Goal: Transaction & Acquisition: Book appointment/travel/reservation

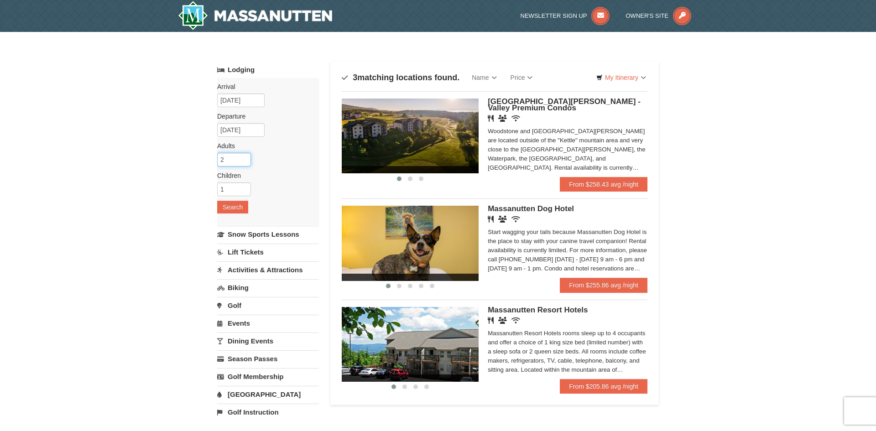
type input "2"
click at [246, 158] on input "2" at bounding box center [234, 160] width 34 height 14
click at [228, 209] on button "Search" at bounding box center [232, 207] width 31 height 13
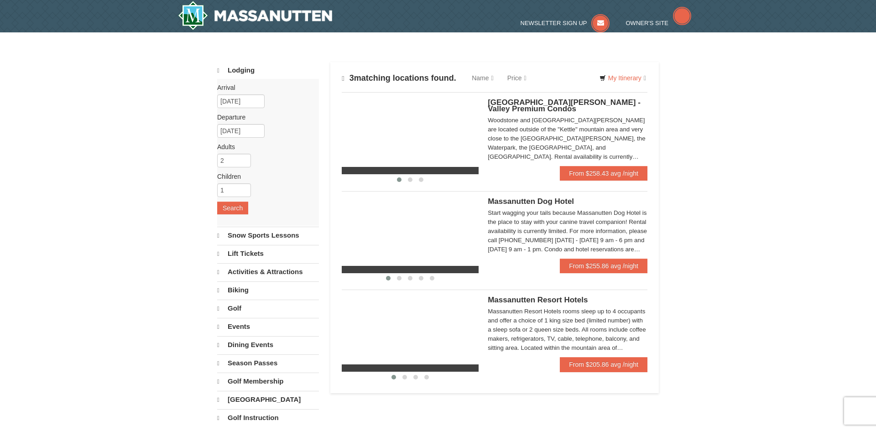
select select "9"
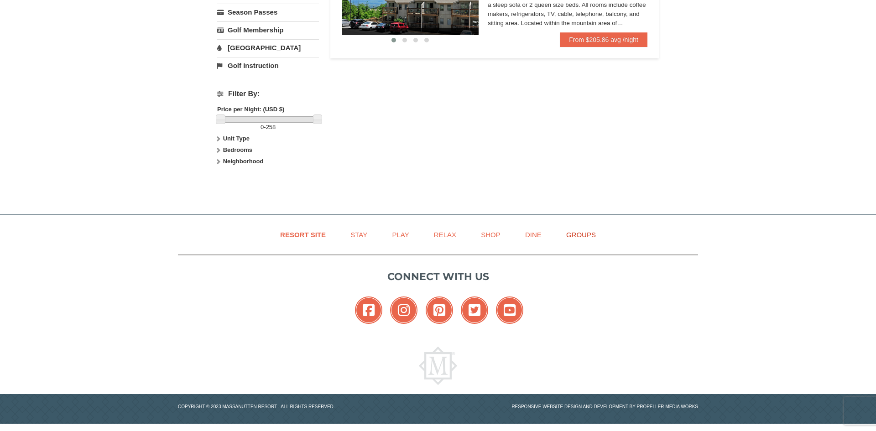
scroll to position [349, 0]
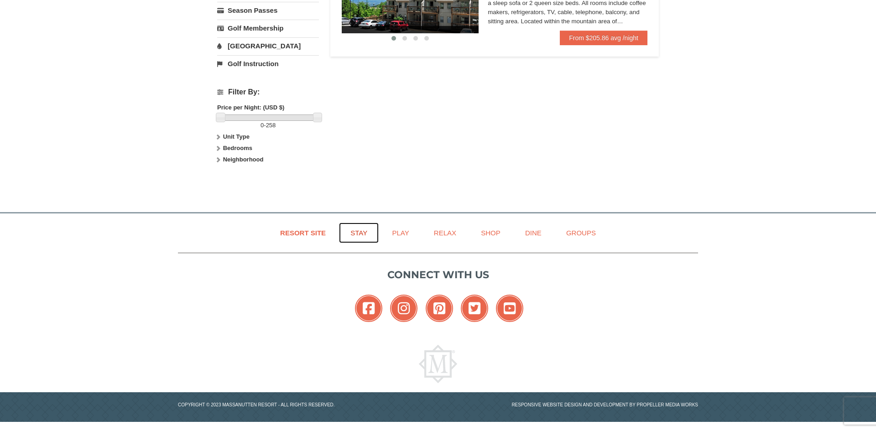
click at [358, 229] on link "Stay" at bounding box center [359, 233] width 40 height 21
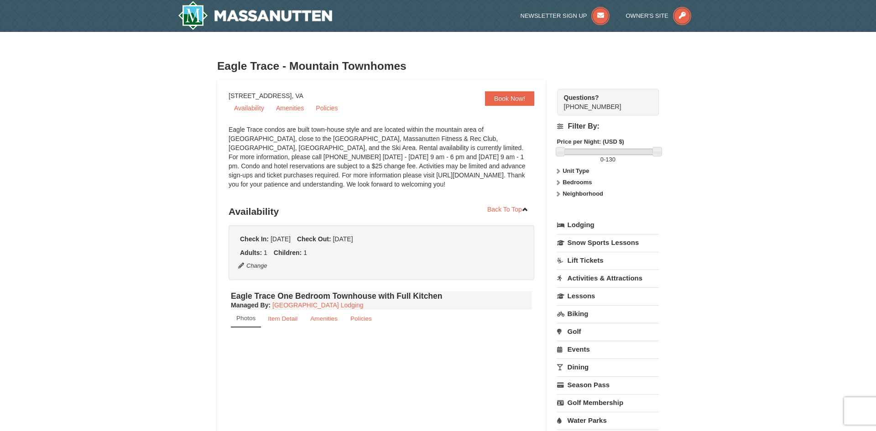
select select "9"
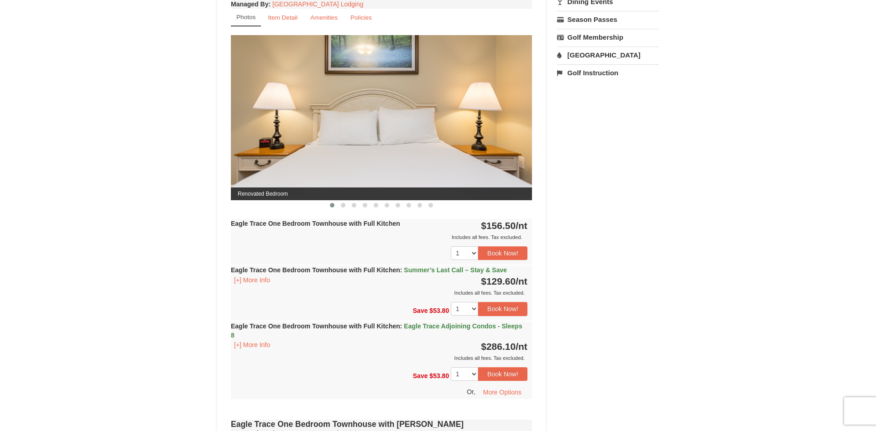
scroll to position [348, 0]
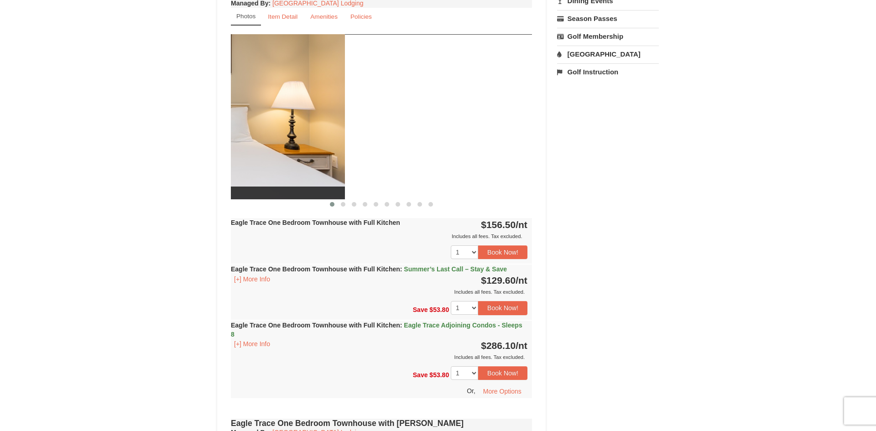
drag, startPoint x: 426, startPoint y: 134, endPoint x: 150, endPoint y: 120, distance: 276.7
click at [152, 120] on div "× Eagle Trace - Mountain Townhomes Book from $130! 1822 Resort Drive, Massanutt…" at bounding box center [438, 371] width 876 height 1375
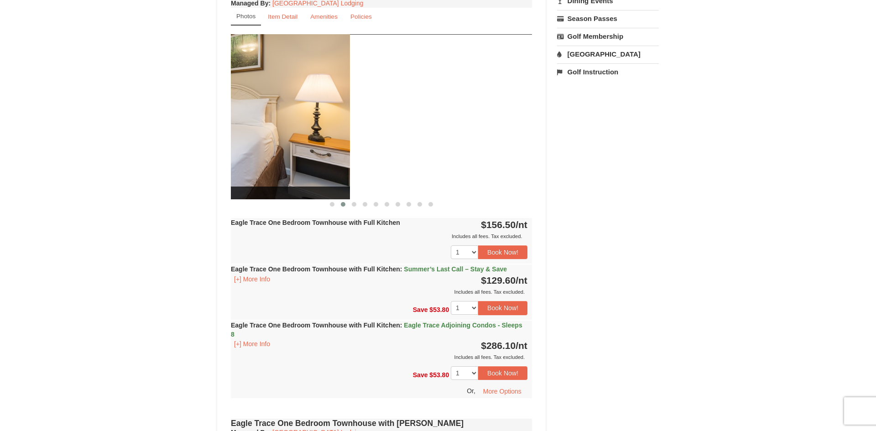
drag, startPoint x: 472, startPoint y: 131, endPoint x: 284, endPoint y: 136, distance: 188.9
click at [286, 135] on img at bounding box center [199, 116] width 301 height 165
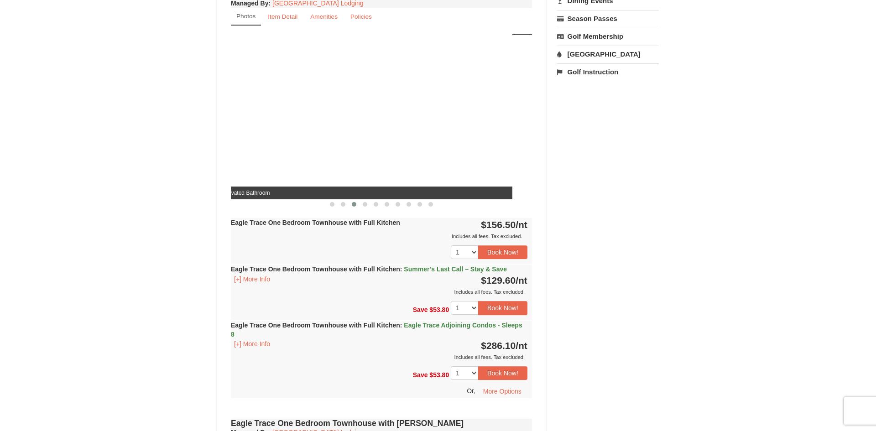
drag, startPoint x: 457, startPoint y: 149, endPoint x: 274, endPoint y: 117, distance: 185.7
click at [274, 117] on img at bounding box center [361, 116] width 301 height 165
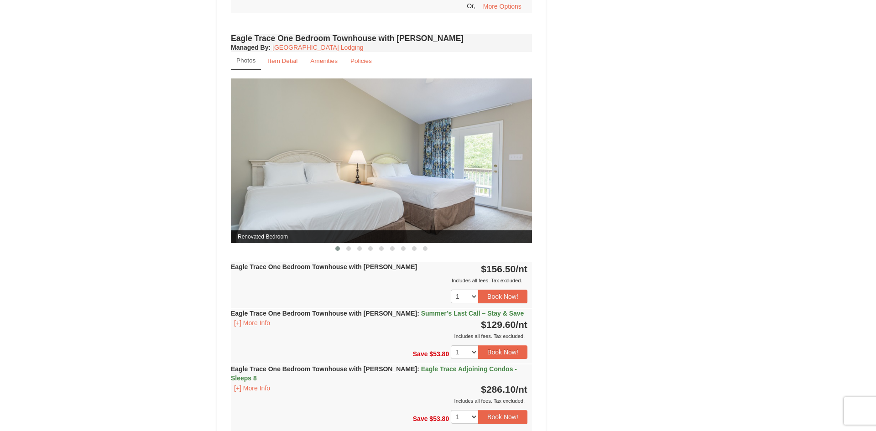
scroll to position [732, 0]
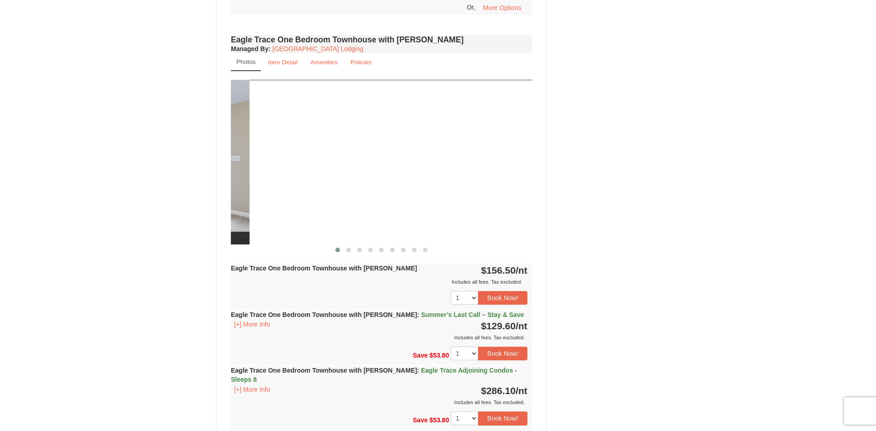
drag, startPoint x: 465, startPoint y: 169, endPoint x: 183, endPoint y: 164, distance: 282.3
drag, startPoint x: 486, startPoint y: 139, endPoint x: 195, endPoint y: 160, distance: 291.7
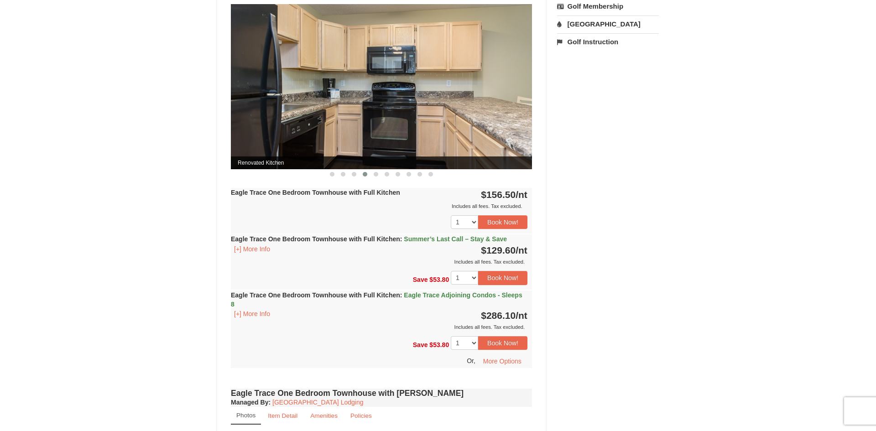
scroll to position [358, 0]
